Goal: Check status: Check status

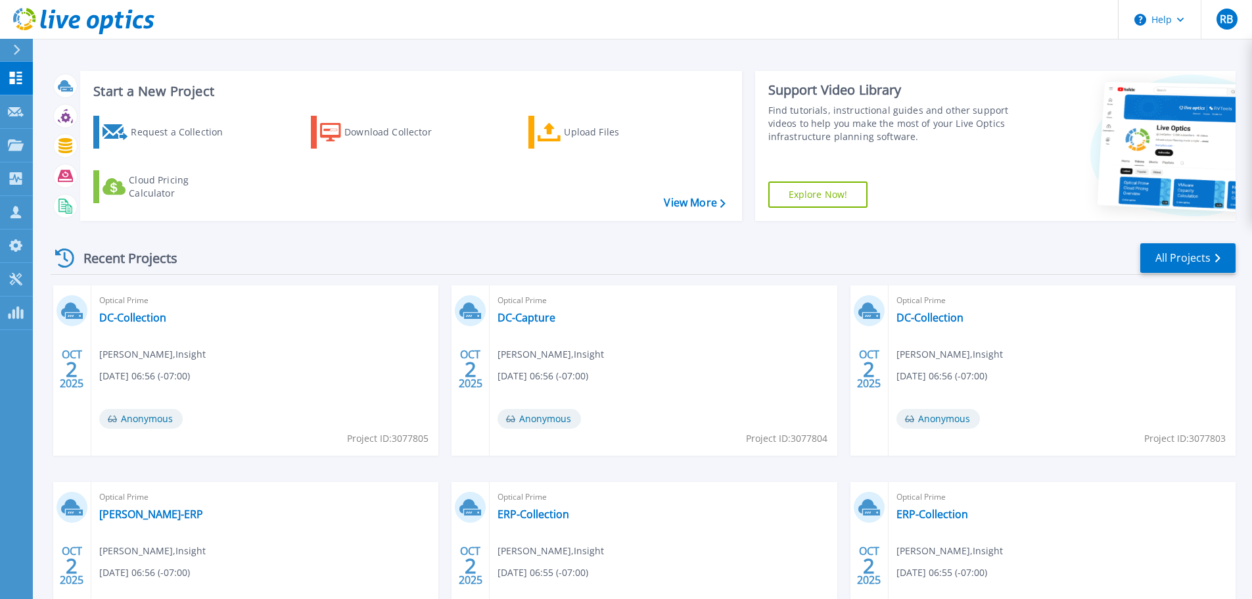
click at [130, 325] on div "Optical Prime DC-Collection Russ Brittenum , Insight 10/02/2025, 06:56 (-07:00)…" at bounding box center [264, 370] width 347 height 170
click at [133, 317] on link "DC-Collection" at bounding box center [132, 317] width 67 height 13
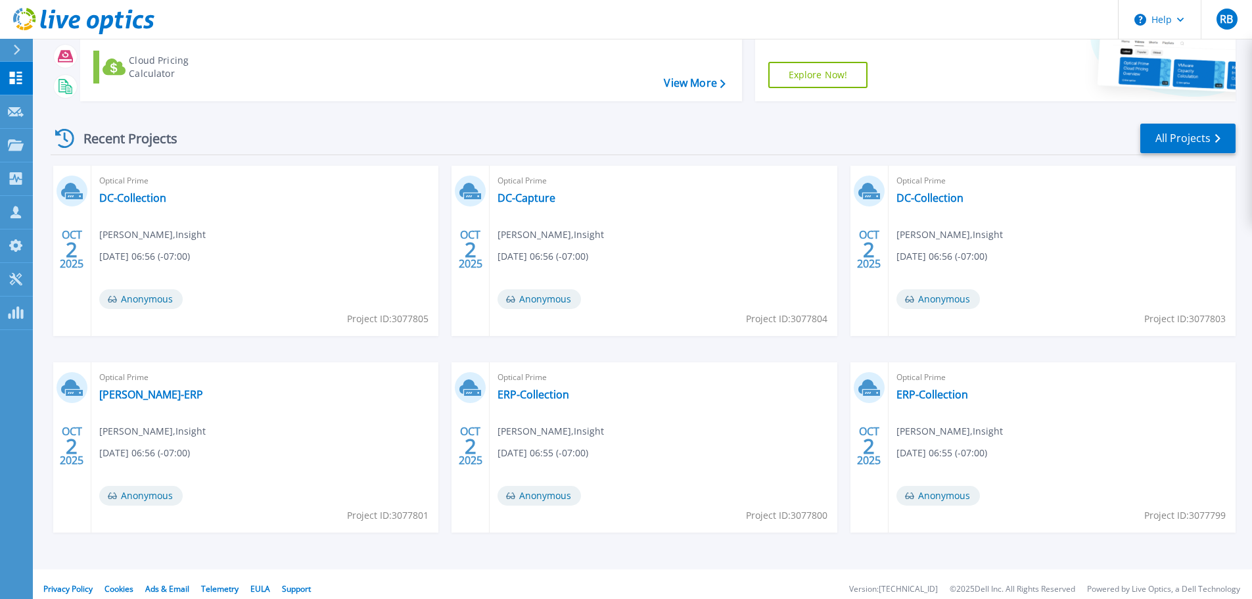
scroll to position [129, 0]
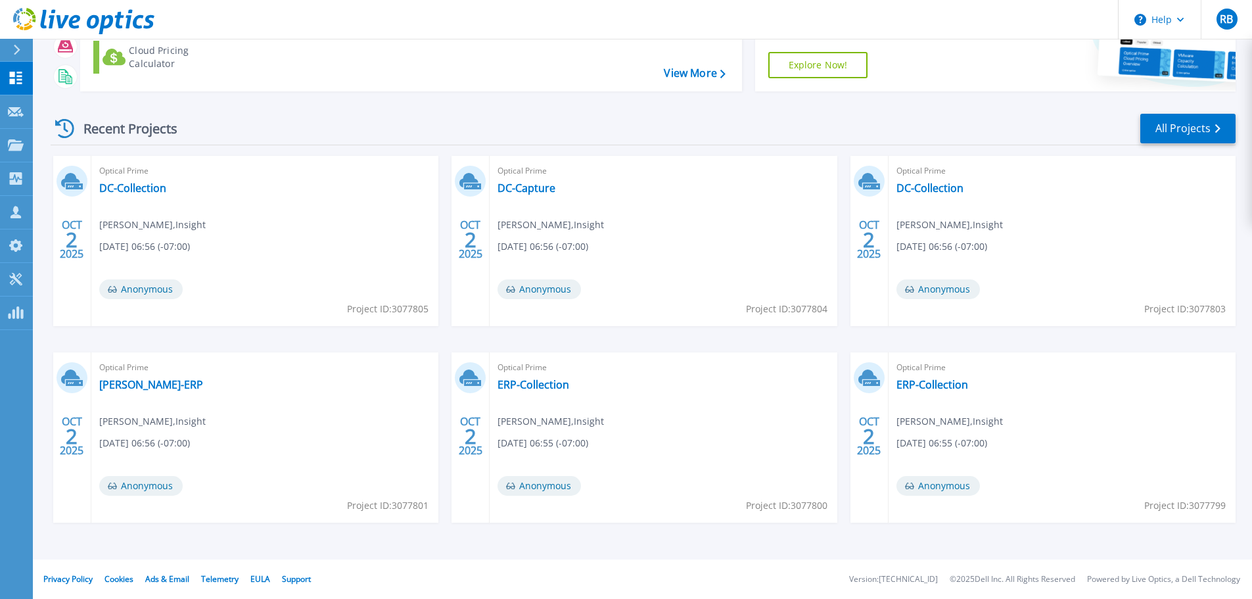
click at [163, 284] on span "Anonymous" at bounding box center [140, 289] width 83 height 20
click at [1176, 127] on link "All Projects" at bounding box center [1187, 129] width 95 height 30
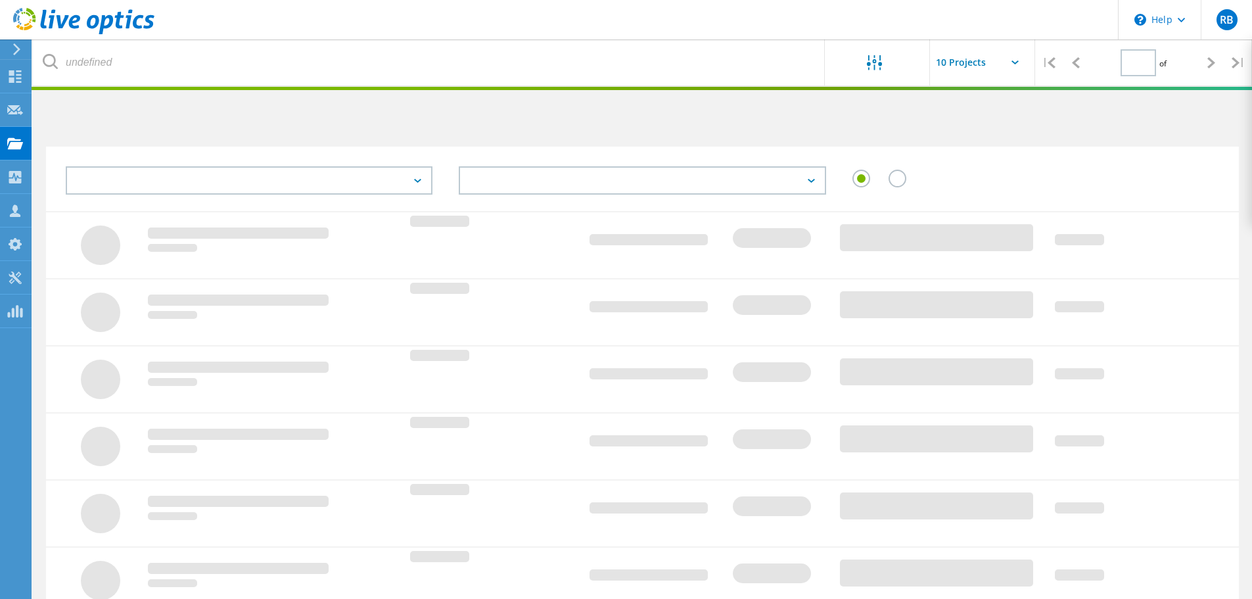
type input "1"
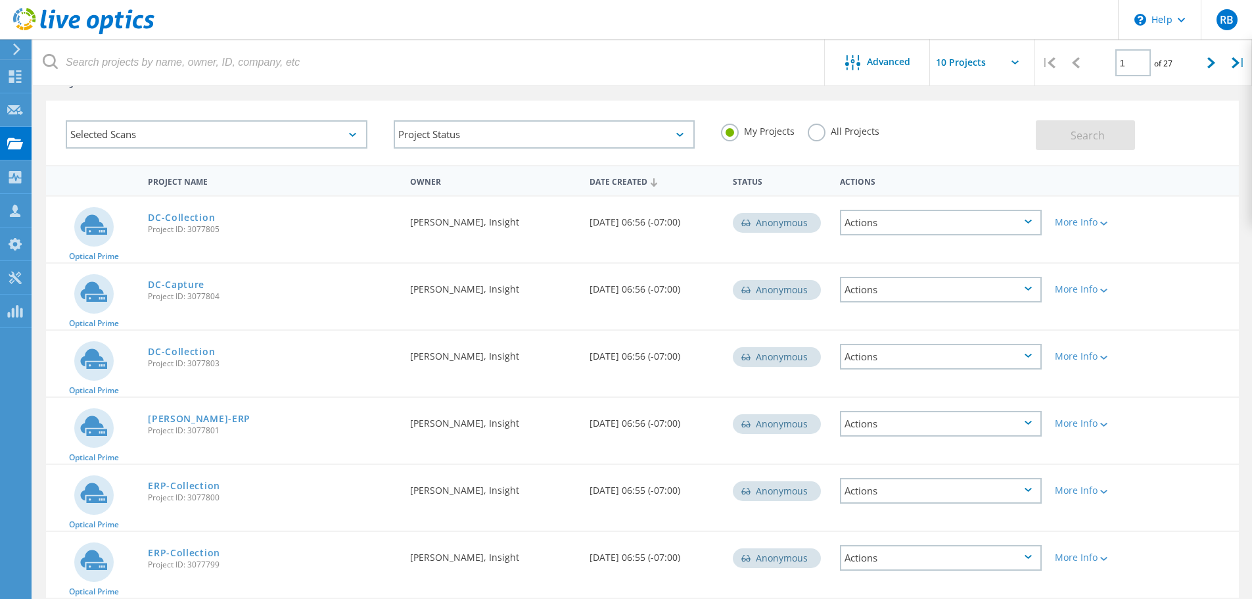
scroll to position [66, 0]
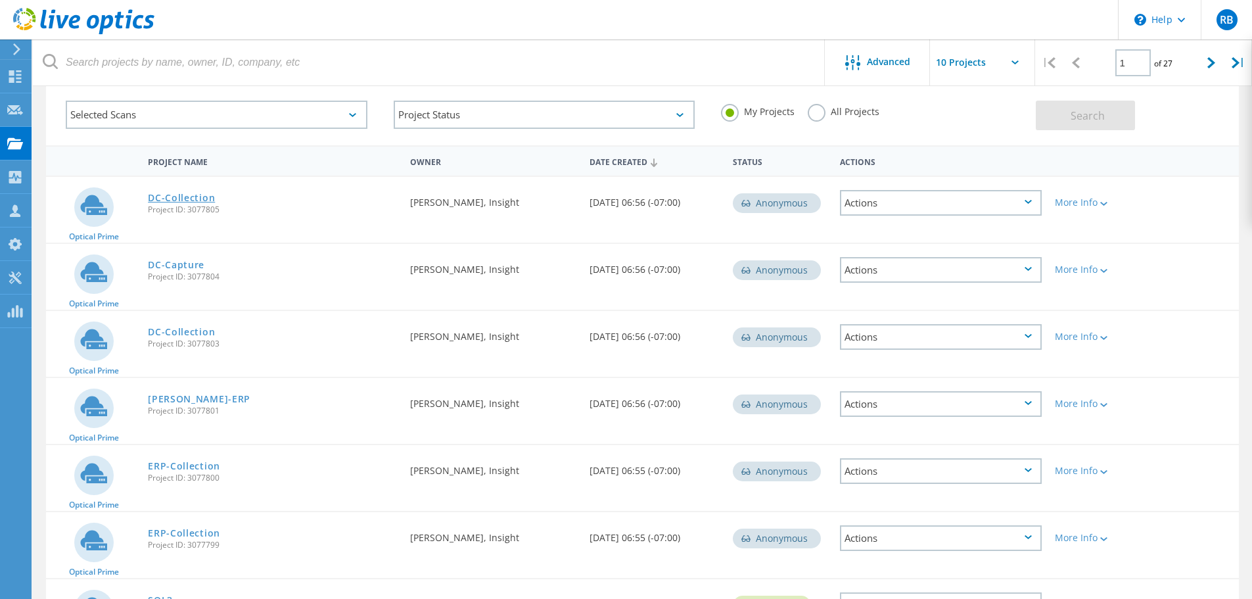
click at [202, 199] on link "DC-Collection" at bounding box center [181, 197] width 67 height 9
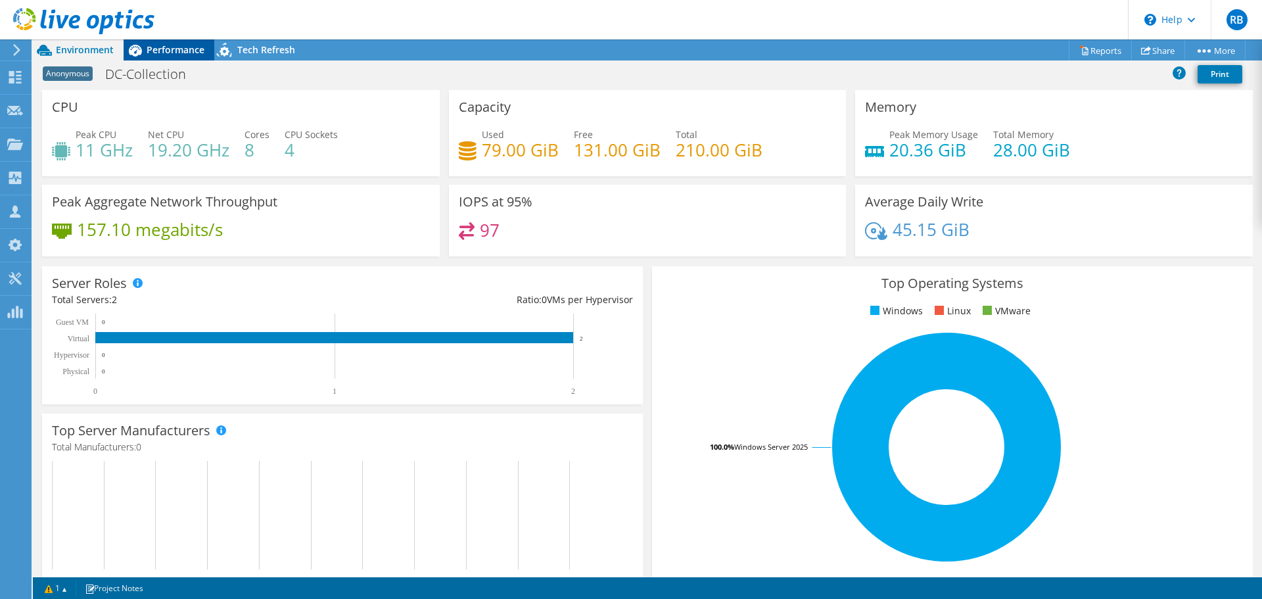
click at [162, 51] on span "Performance" at bounding box center [176, 49] width 58 height 12
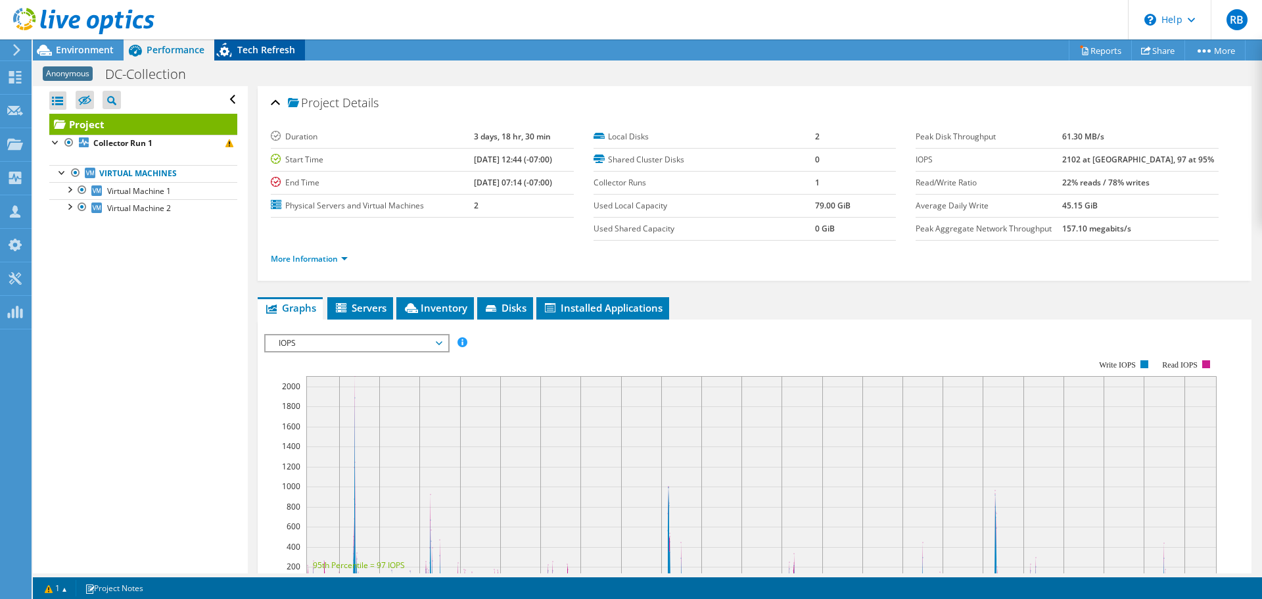
click at [256, 53] on span "Tech Refresh" at bounding box center [266, 49] width 58 height 12
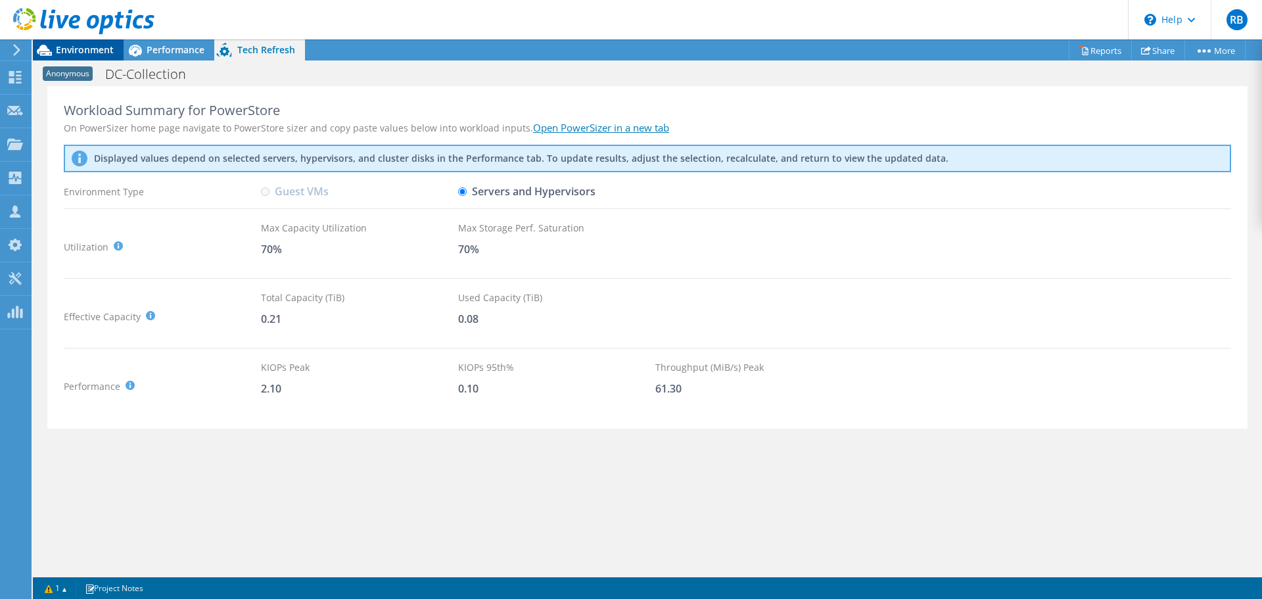
click at [81, 49] on span "Environment" at bounding box center [85, 49] width 58 height 12
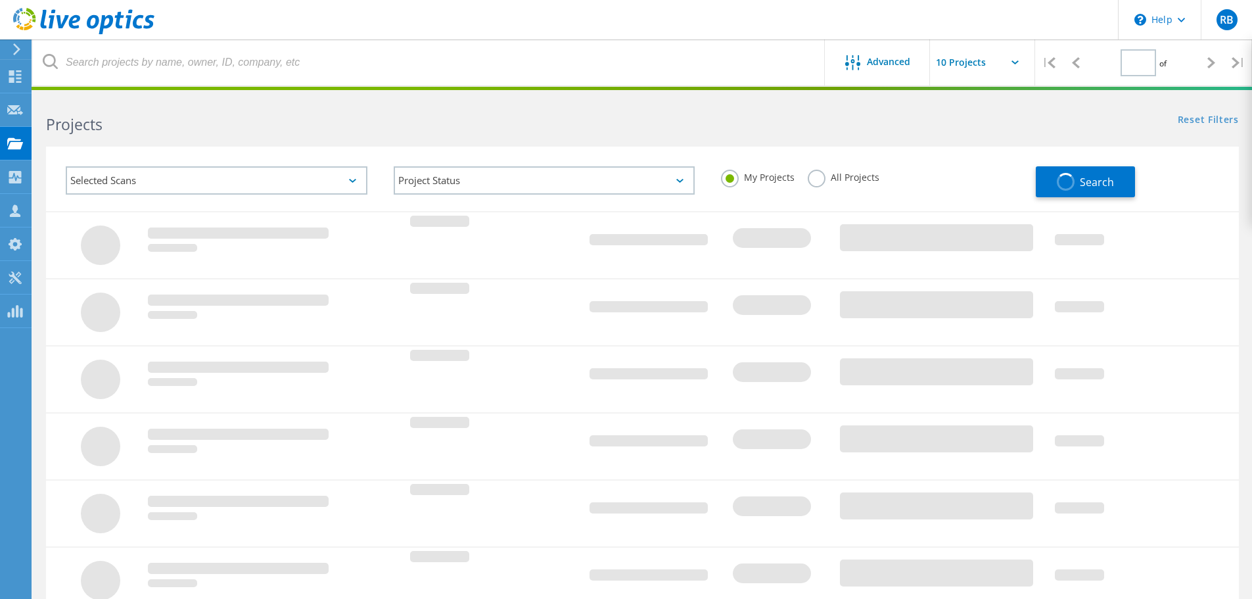
type input "1"
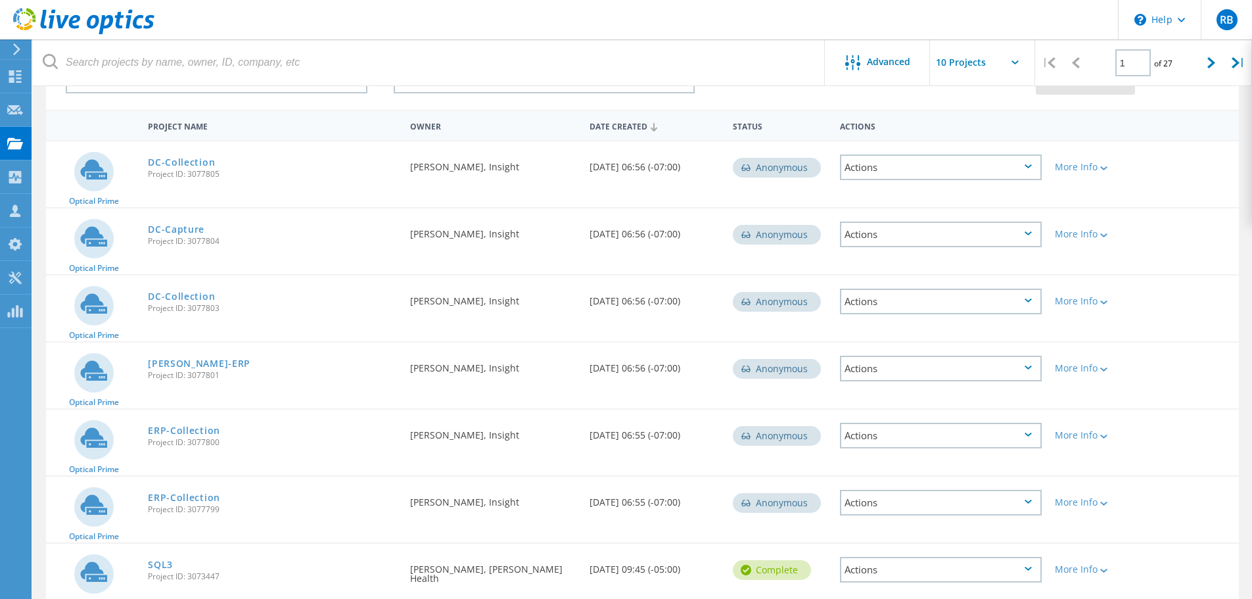
scroll to position [131, 0]
